Goal: Task Accomplishment & Management: Complete application form

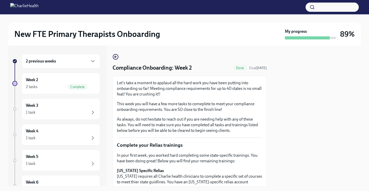
click at [74, 67] on div "2 previous weeks" at bounding box center [60, 61] width 79 height 15
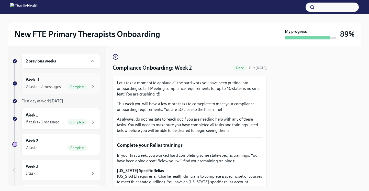
click at [62, 74] on div "Week -1 2 tasks • 2 messages Complete" at bounding box center [60, 83] width 79 height 21
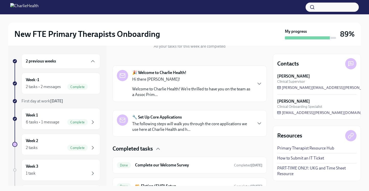
scroll to position [89, 0]
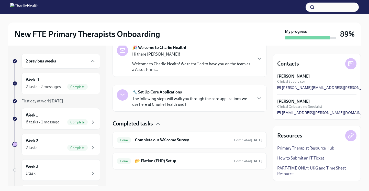
click at [88, 63] on div "2 previous weeks" at bounding box center [61, 61] width 70 height 6
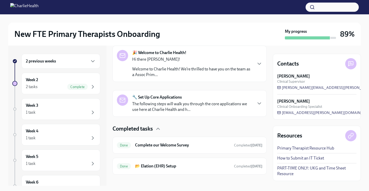
scroll to position [0, 0]
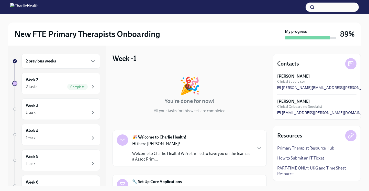
click at [81, 62] on div "2 previous weeks" at bounding box center [61, 61] width 70 height 6
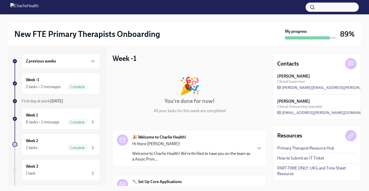
click at [72, 70] on div "2 previous weeks Week -1 2 tasks • 2 messages Complete First day at work [DATE]…" at bounding box center [56, 171] width 88 height 234
click at [71, 78] on div "Week -1 2 tasks • 2 messages Complete" at bounding box center [61, 83] width 70 height 13
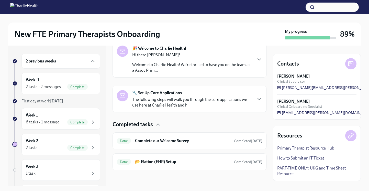
scroll to position [89, 0]
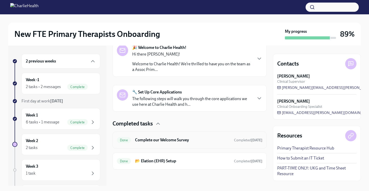
click at [162, 138] on h6 "Complete our Welcome Survey" at bounding box center [182, 140] width 95 height 6
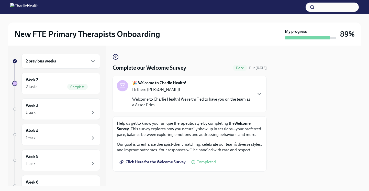
scroll to position [2, 0]
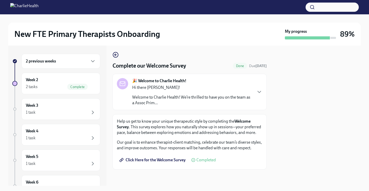
click at [169, 161] on span "Click Here for the Welcome Survey" at bounding box center [152, 159] width 65 height 5
click at [90, 62] on icon "button" at bounding box center [93, 61] width 6 height 6
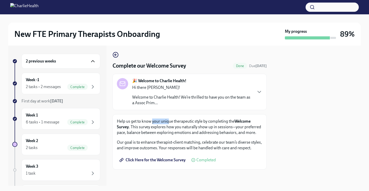
drag, startPoint x: 152, startPoint y: 121, endPoint x: 169, endPoint y: 123, distance: 17.5
click at [170, 123] on p "Help us get to know your unique therapeutic style by completing the Welcome Sur…" at bounding box center [189, 126] width 145 height 17
click at [187, 121] on p "Help us get to know your unique therapeutic style by completing the Welcome Sur…" at bounding box center [189, 126] width 145 height 17
click at [173, 161] on span "Click Here for the Welcome Survey" at bounding box center [152, 159] width 65 height 5
